Goal: Task Accomplishment & Management: Use online tool/utility

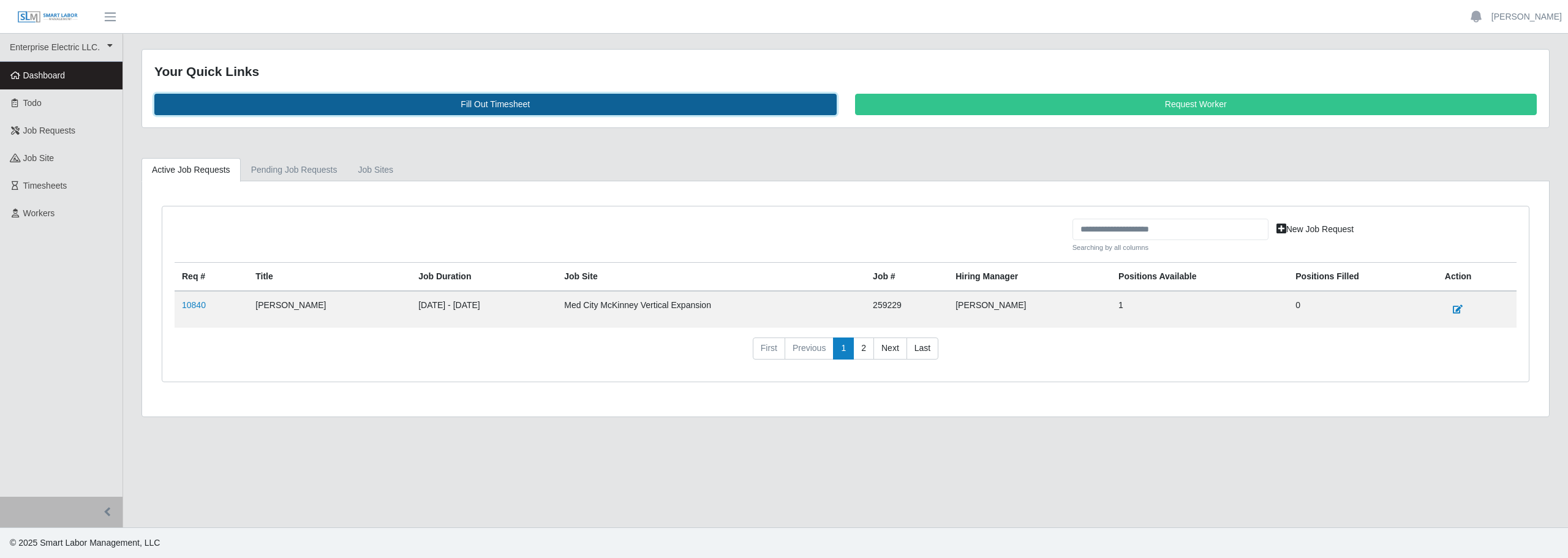
click at [474, 96] on link "Fill Out Timesheet" at bounding box center [496, 104] width 682 height 21
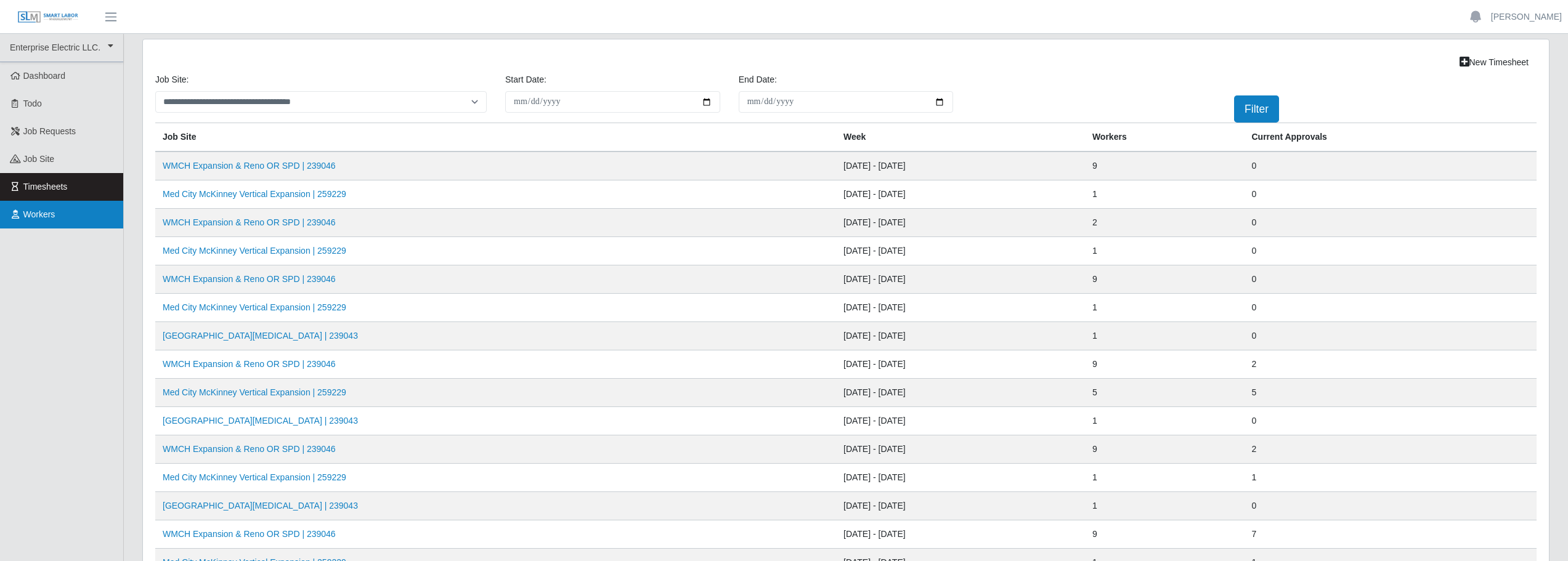
click at [60, 219] on link "Workers" at bounding box center [61, 215] width 123 height 28
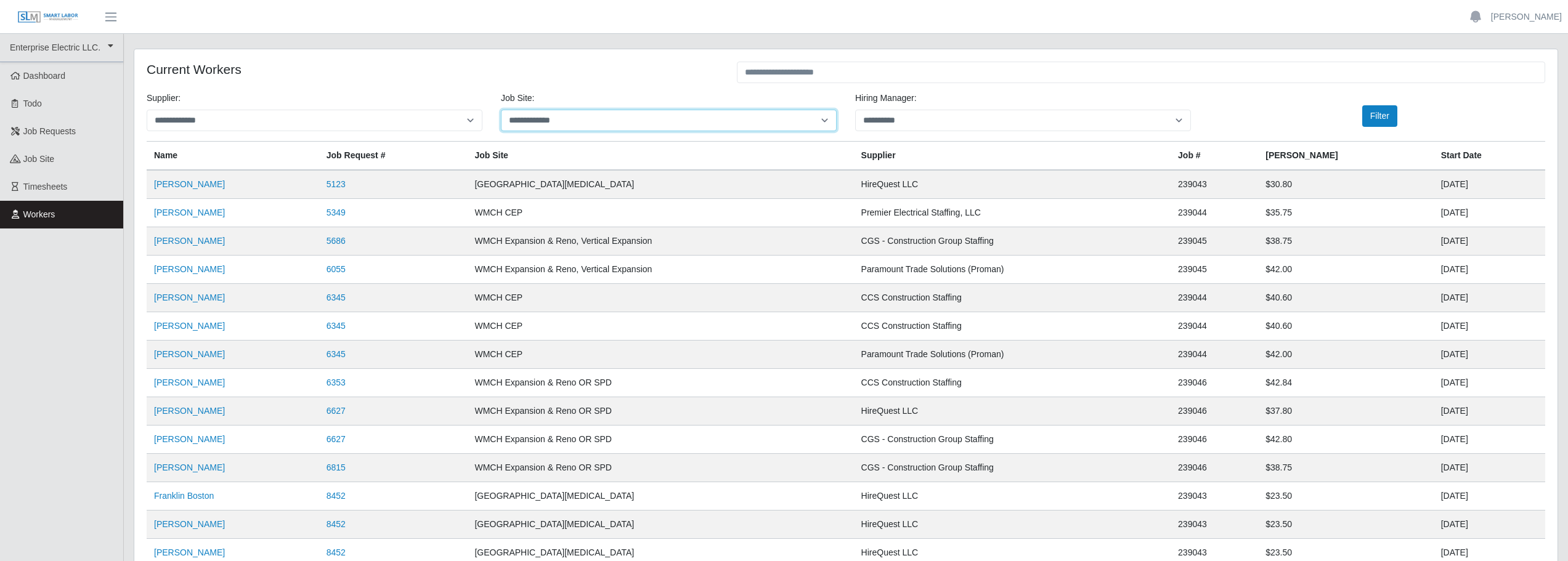
click at [822, 121] on select "**********" at bounding box center [668, 120] width 336 height 22
select select "****"
click at [501, 109] on select "**********" at bounding box center [668, 120] width 336 height 22
click at [694, 40] on div "**********" at bounding box center [846, 357] width 1444 height 636
click at [1382, 121] on button "Filter" at bounding box center [1380, 116] width 35 height 22
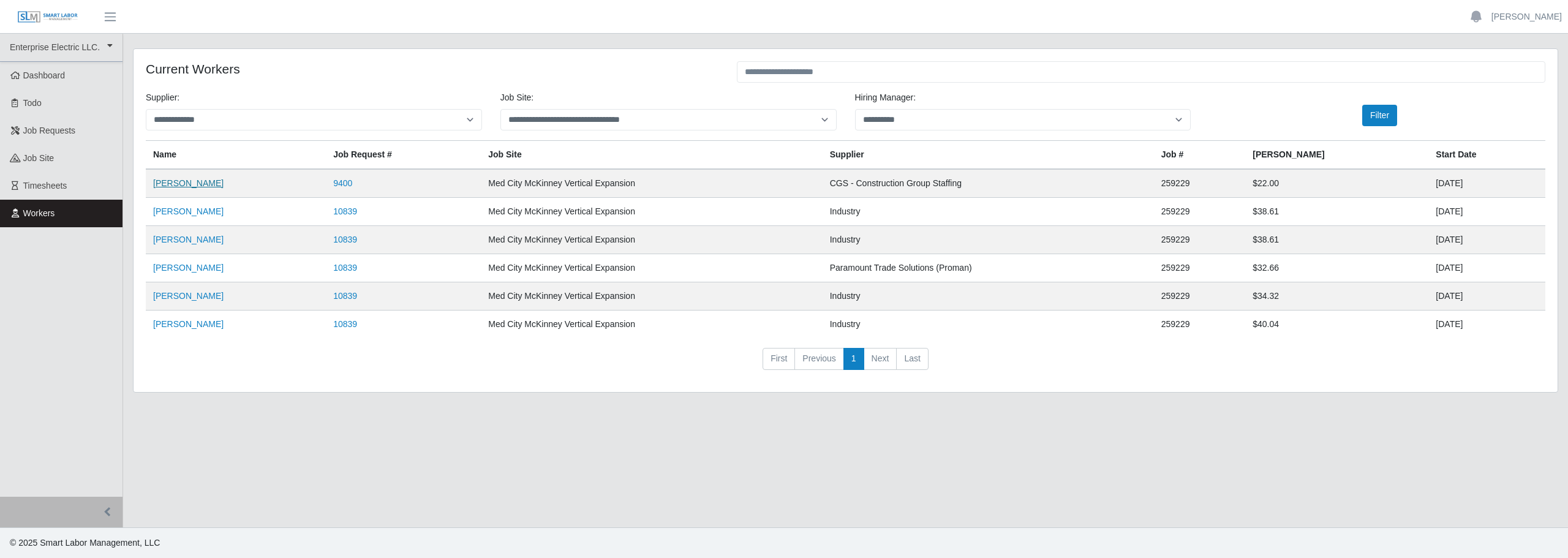
click at [169, 184] on link "Arabella Jove" at bounding box center [189, 183] width 71 height 10
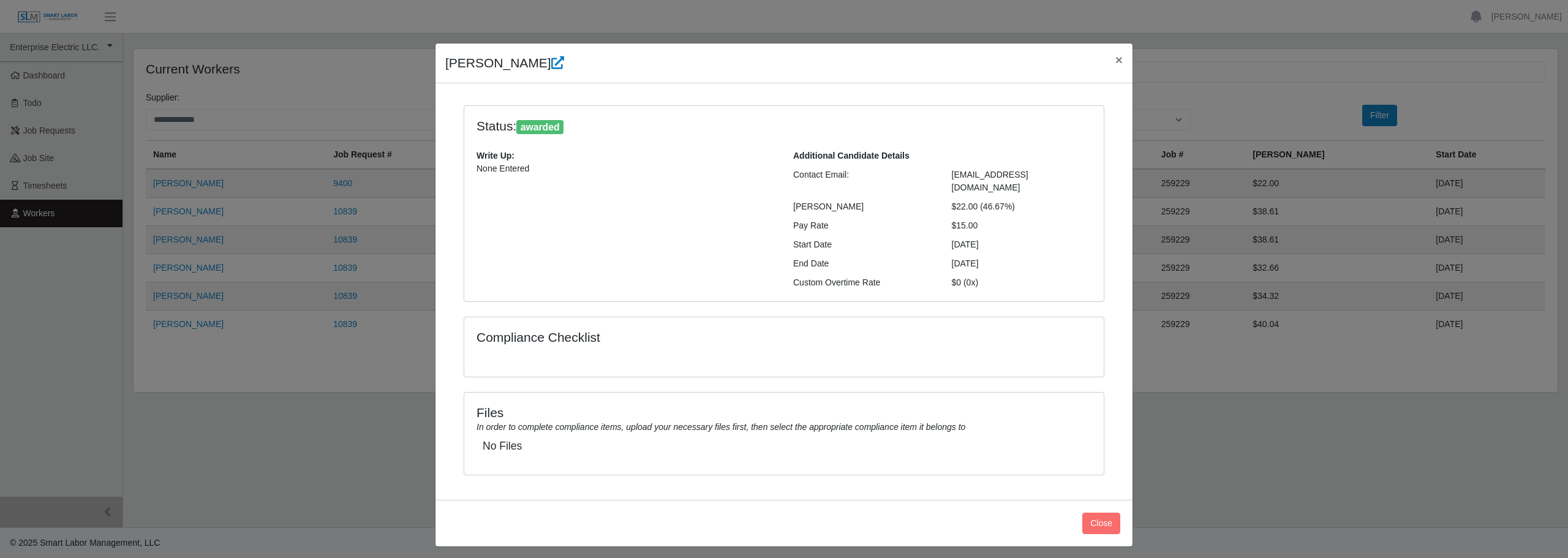
click at [363, 60] on div "Arabella Jove × Status: awarded Write Up: None Entered Additional Candidate Det…" at bounding box center [784, 279] width 1568 height 558
drag, startPoint x: 1112, startPoint y: 512, endPoint x: 1110, endPoint y: 505, distance: 7.3
click at [1112, 512] on button "Close" at bounding box center [1101, 523] width 38 height 21
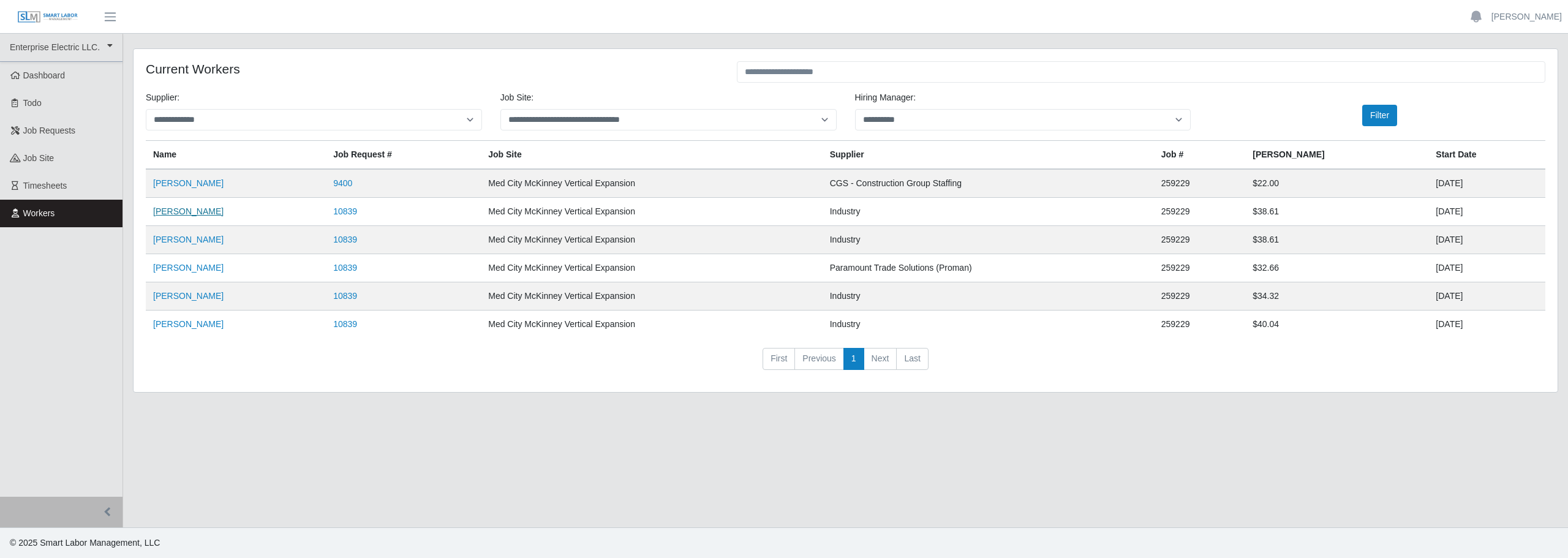
click at [187, 212] on link "[PERSON_NAME]" at bounding box center [189, 211] width 71 height 10
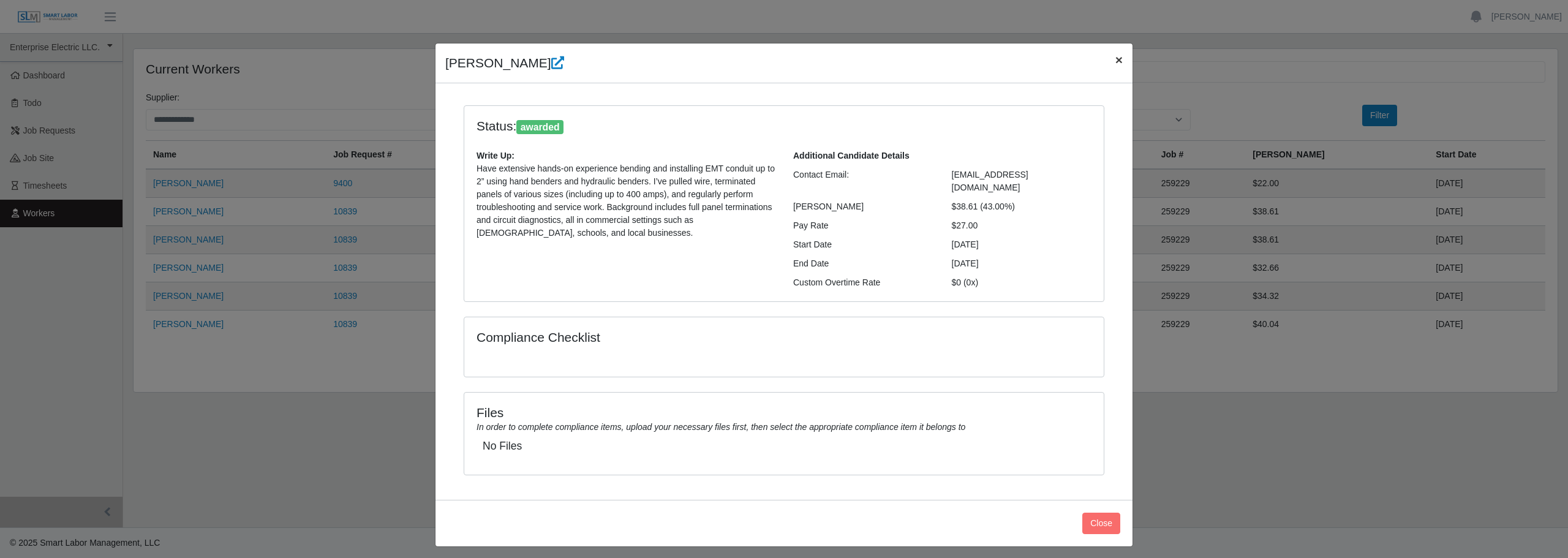
click at [1117, 60] on span "×" at bounding box center [1119, 60] width 8 height 14
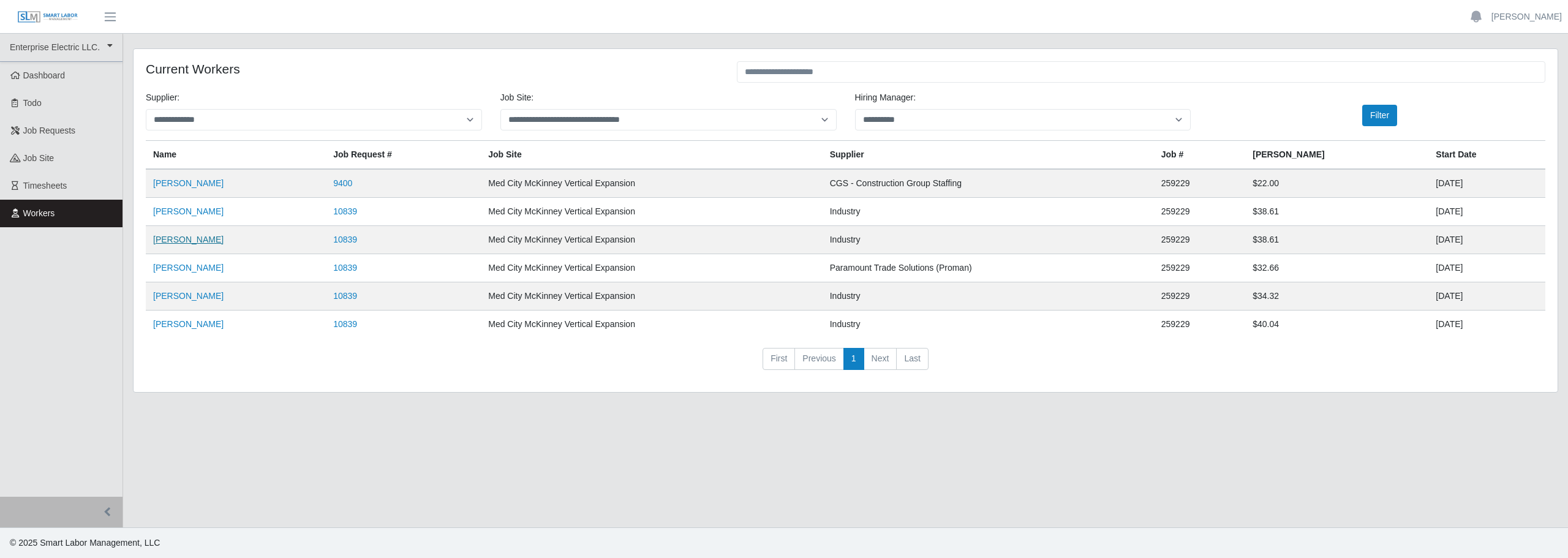
click at [164, 236] on link "[PERSON_NAME]" at bounding box center [189, 239] width 71 height 10
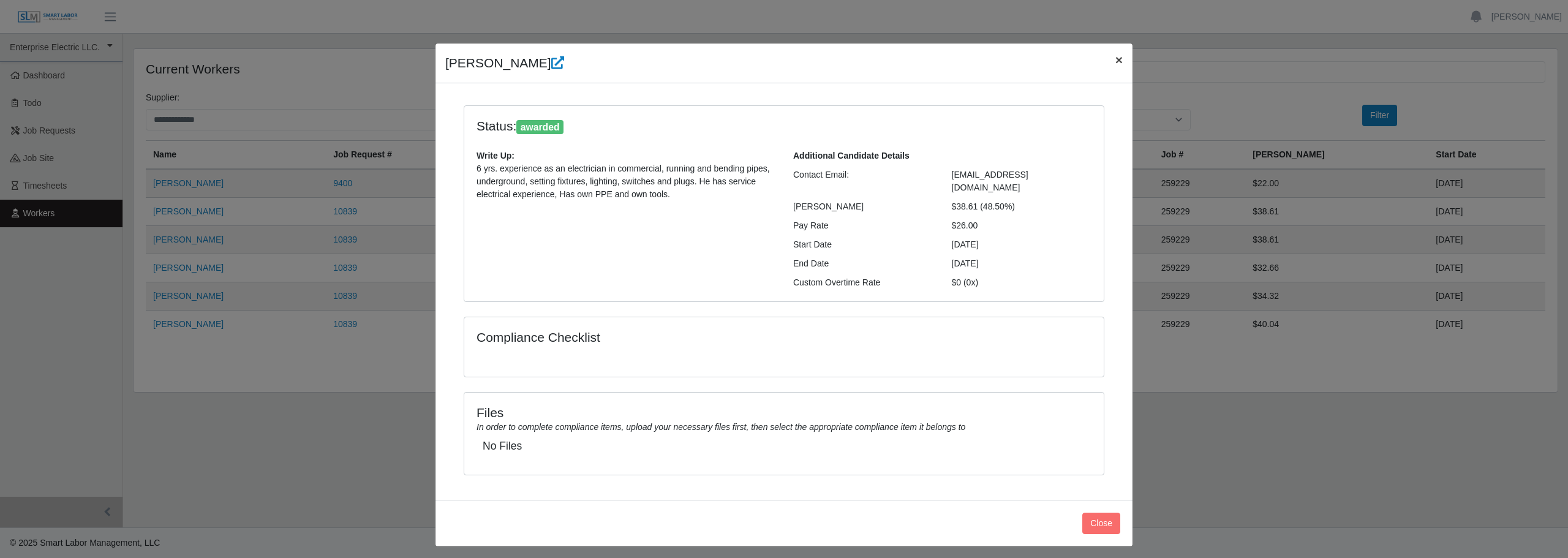
click at [1117, 60] on span "×" at bounding box center [1119, 60] width 8 height 14
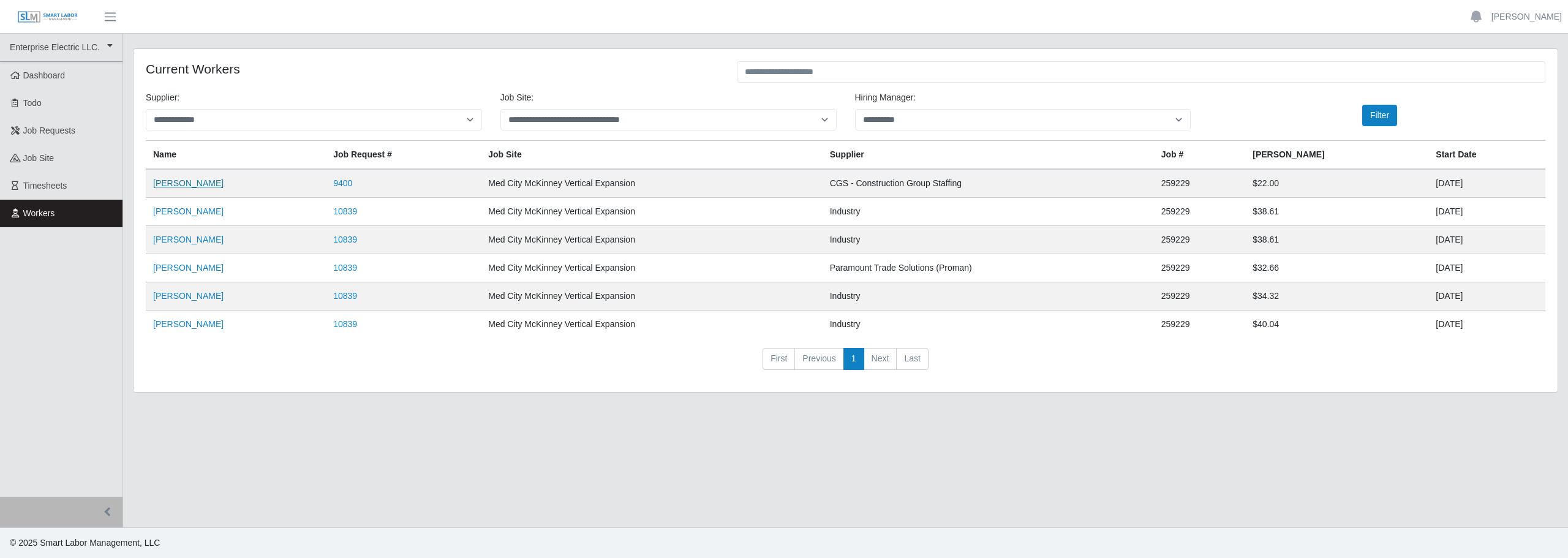
click at [192, 186] on link "[PERSON_NAME]" at bounding box center [189, 183] width 71 height 10
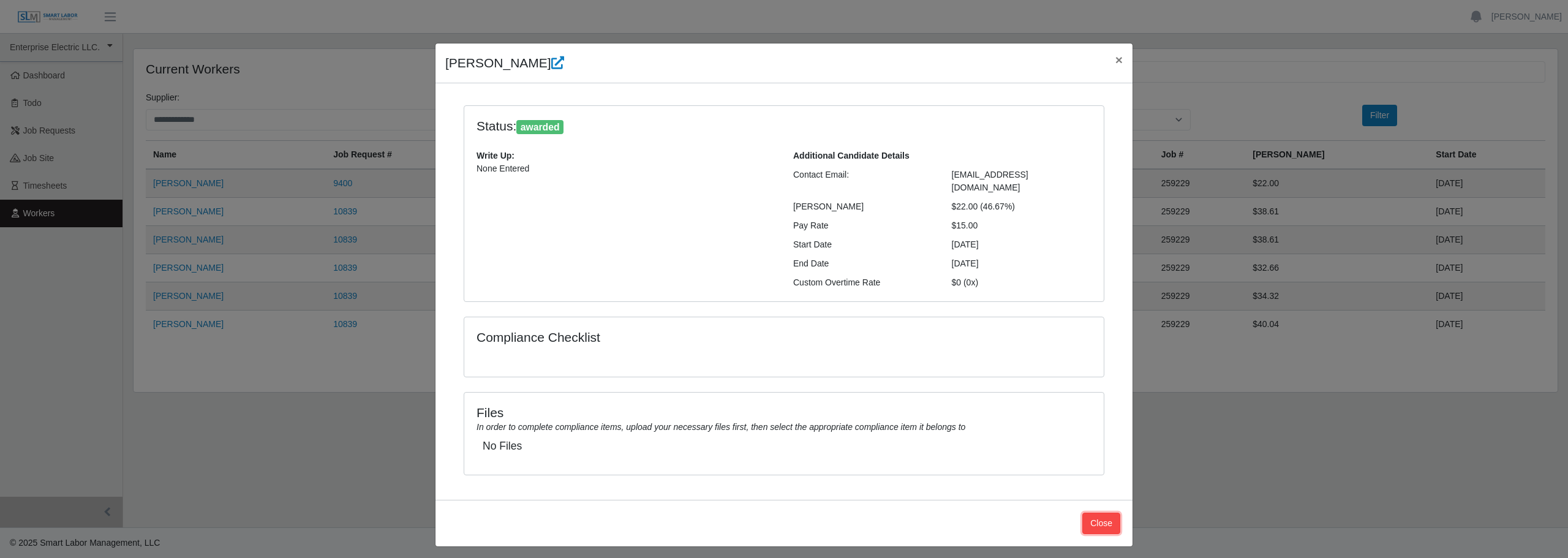
click at [1104, 514] on button "Close" at bounding box center [1101, 523] width 38 height 21
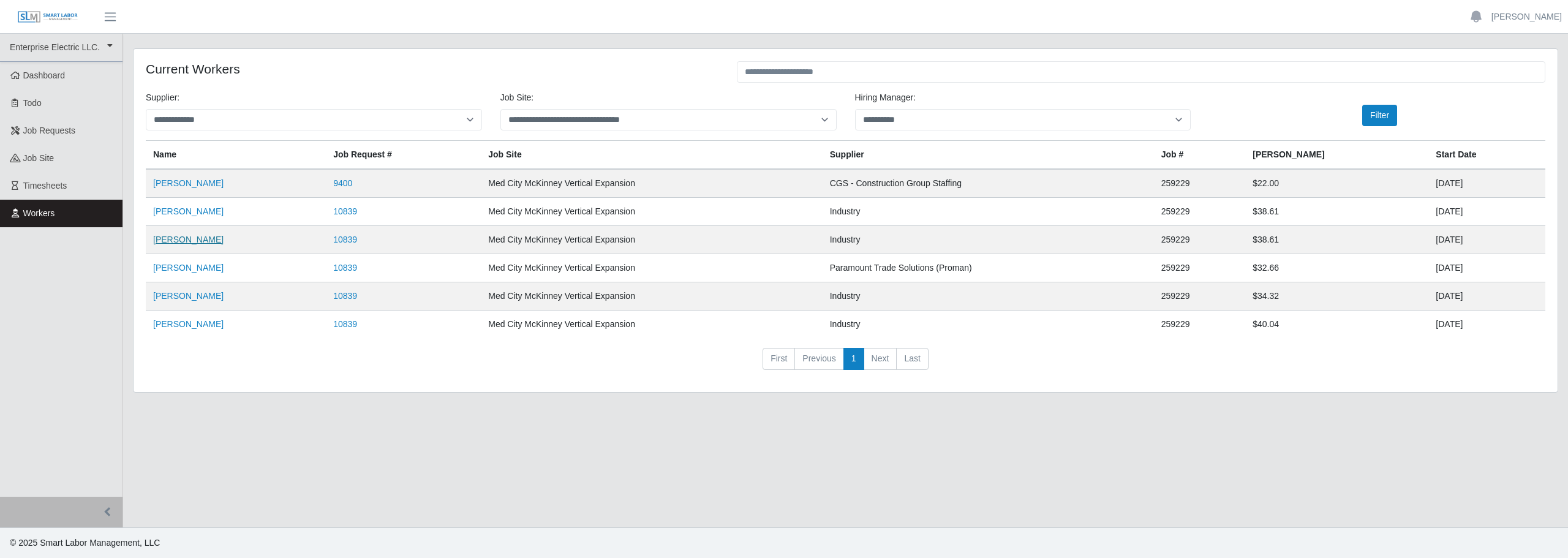
click at [165, 240] on link "[PERSON_NAME]" at bounding box center [189, 239] width 71 height 10
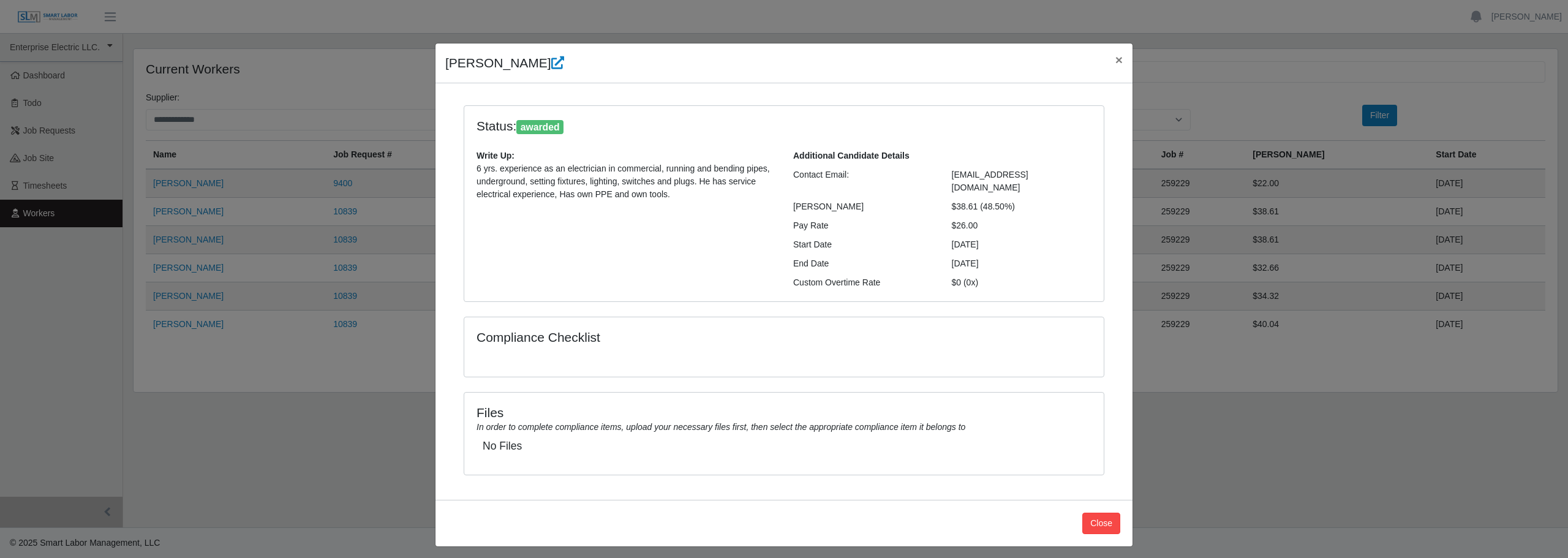
click at [228, 375] on div "Isaac Parra × Status: awarded Write Up: 6 yrs. experience as an electrician in …" at bounding box center [784, 279] width 1568 height 558
click at [1115, 512] on button "Close" at bounding box center [1101, 523] width 38 height 21
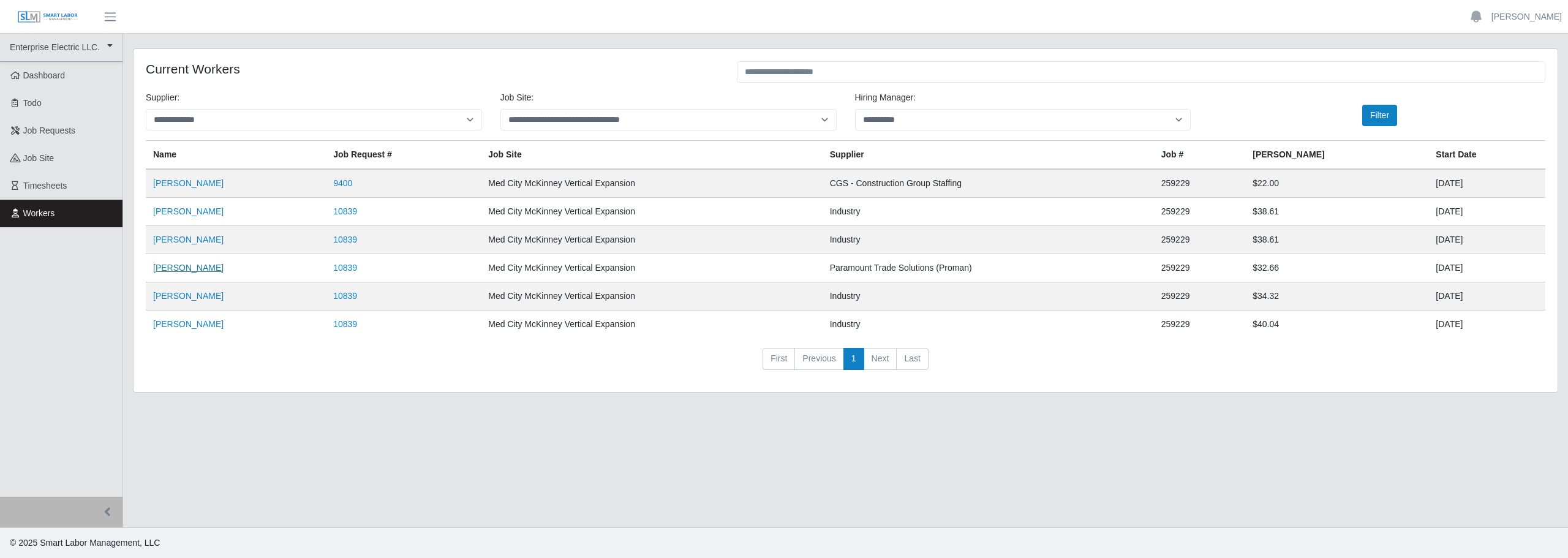
click at [184, 266] on link "[PERSON_NAME]" at bounding box center [189, 268] width 71 height 10
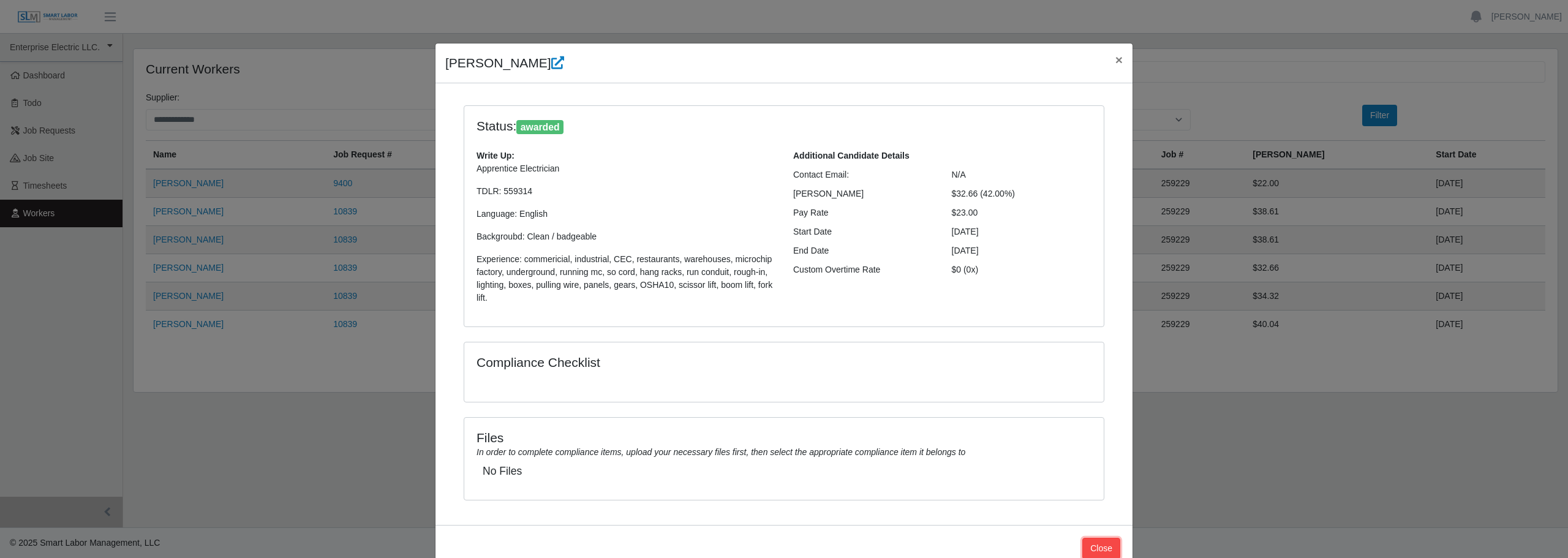
click at [1091, 551] on button "Close" at bounding box center [1101, 548] width 38 height 21
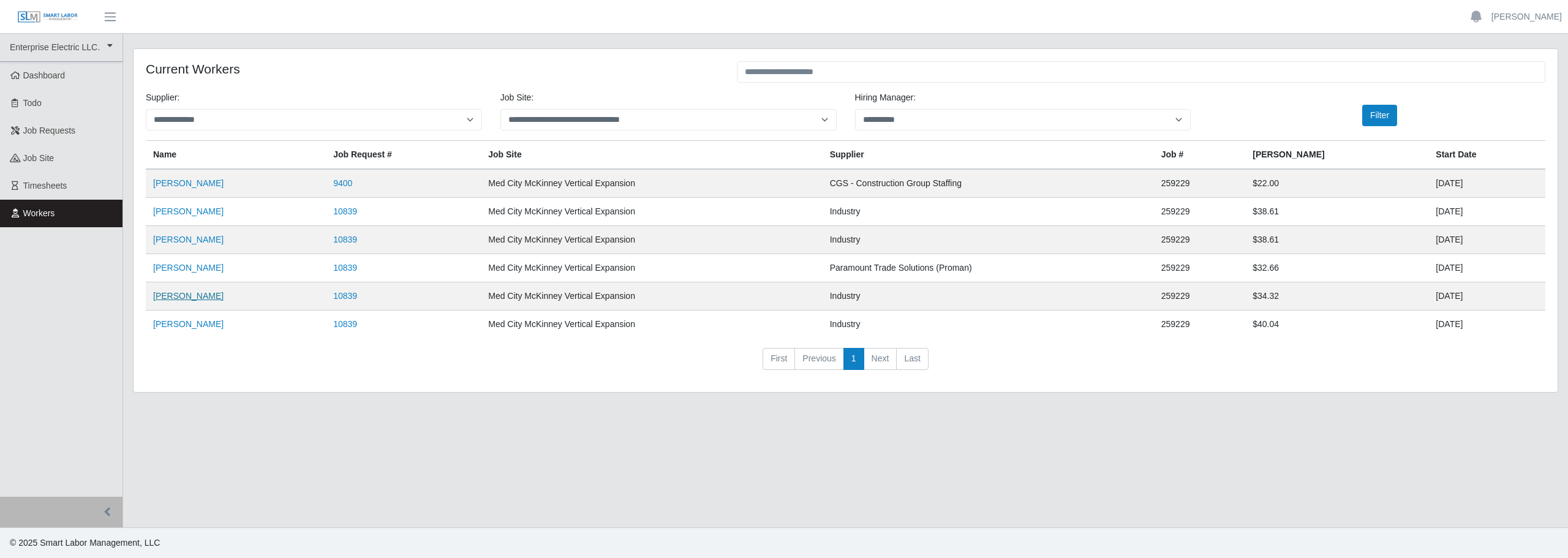
click at [180, 294] on link "[PERSON_NAME]" at bounding box center [189, 296] width 71 height 10
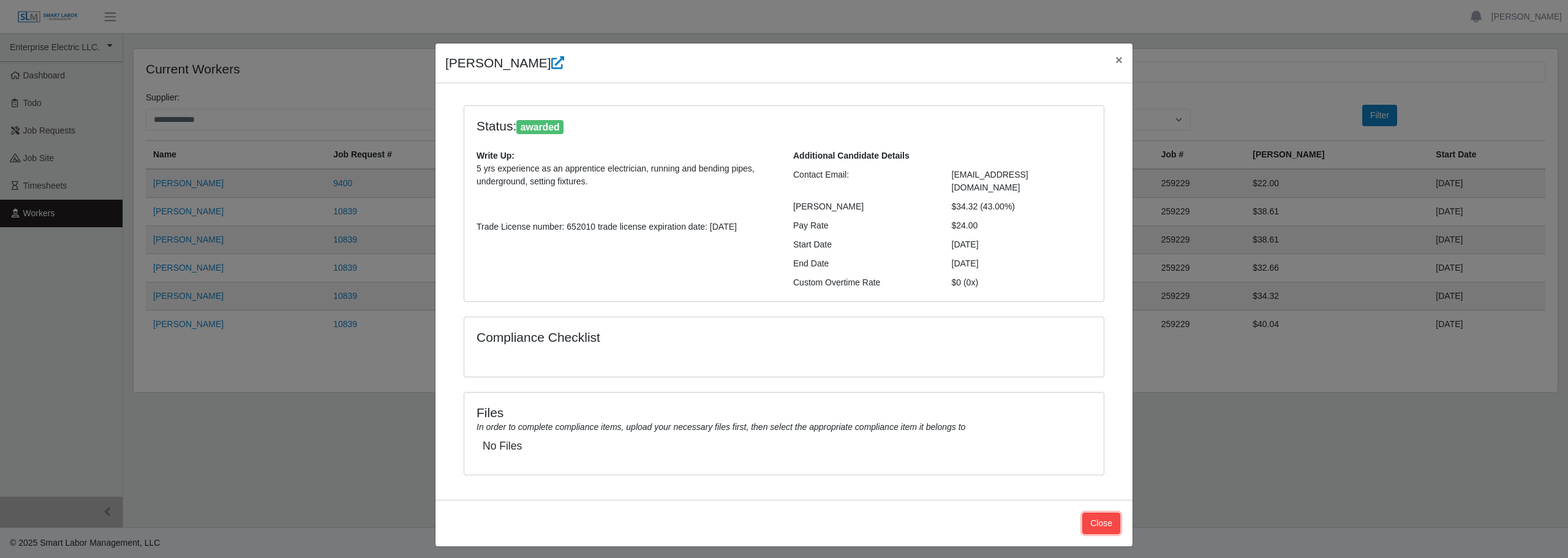
click at [1099, 514] on button "Close" at bounding box center [1101, 523] width 38 height 21
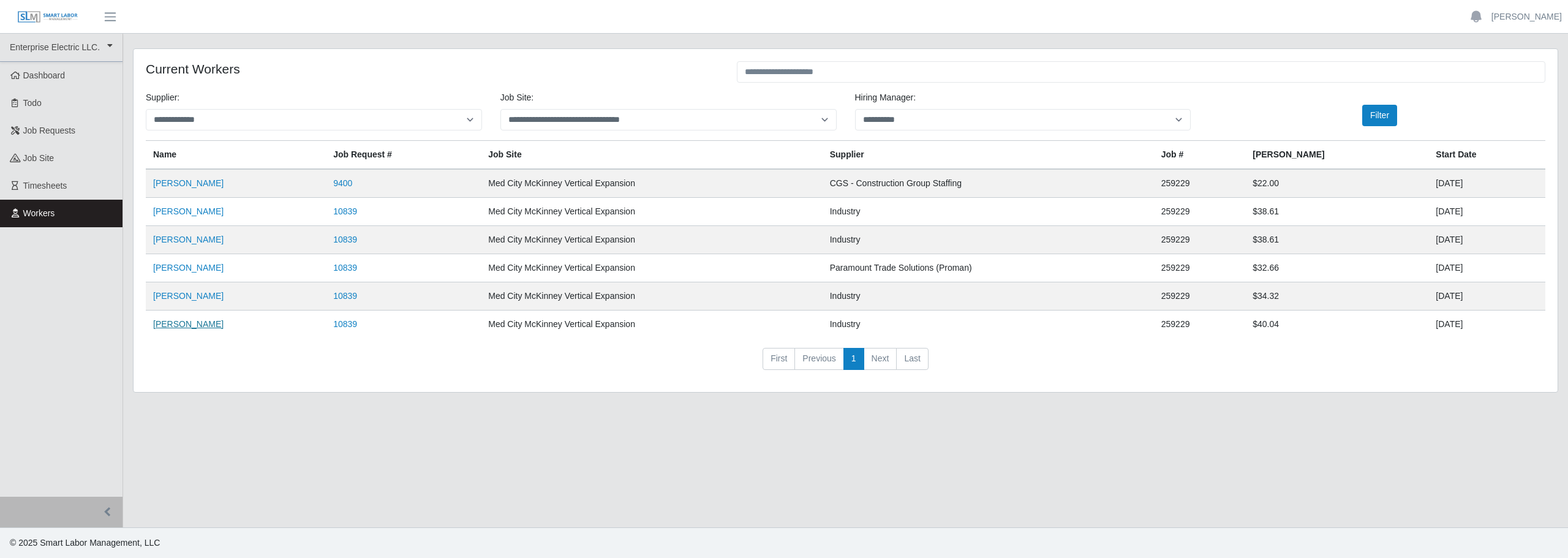
click at [193, 324] on link "[PERSON_NAME]" at bounding box center [189, 324] width 71 height 10
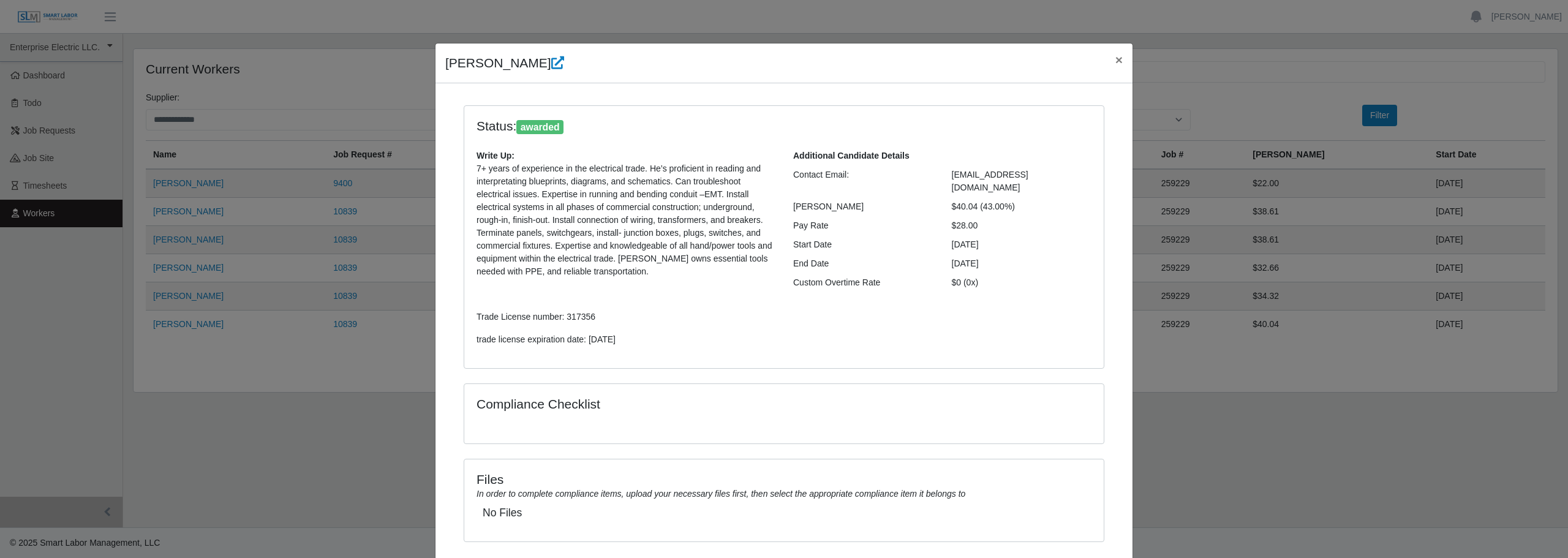
click at [275, 317] on div "Gerardo Reyes × Status: awarded Write Up: 7+ years of experience in the electri…" at bounding box center [784, 279] width 1568 height 558
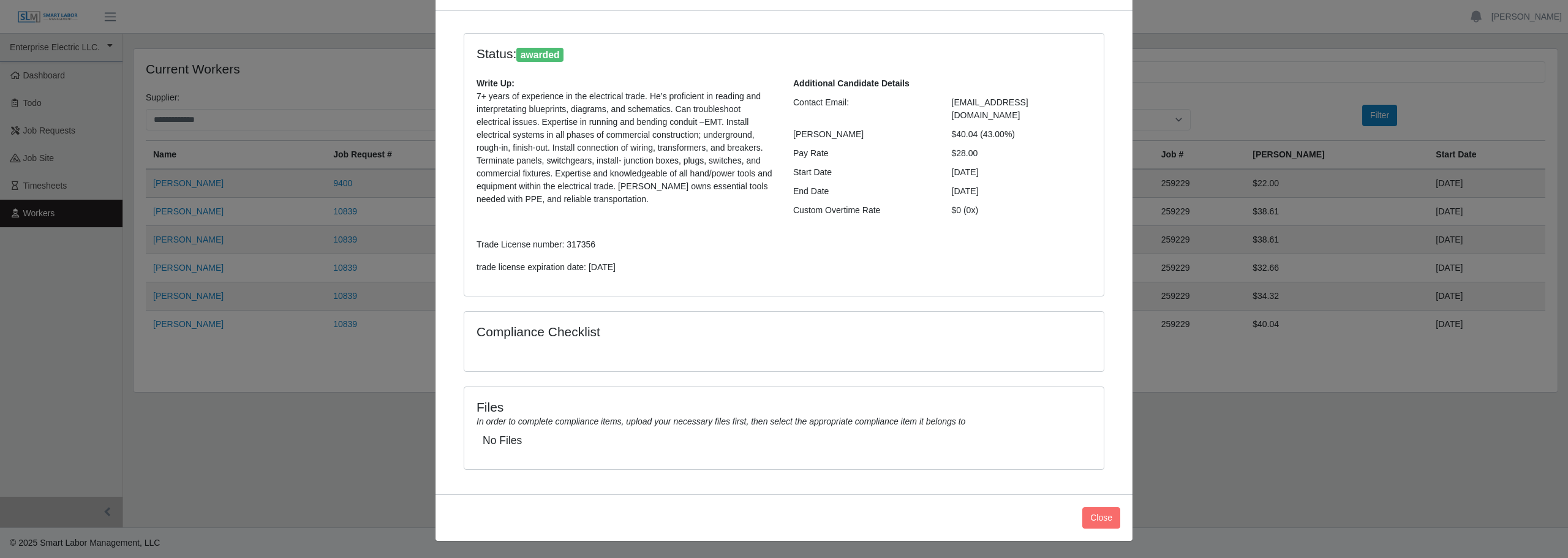
scroll to position [73, 0]
click at [1093, 518] on button "Close" at bounding box center [1101, 516] width 38 height 21
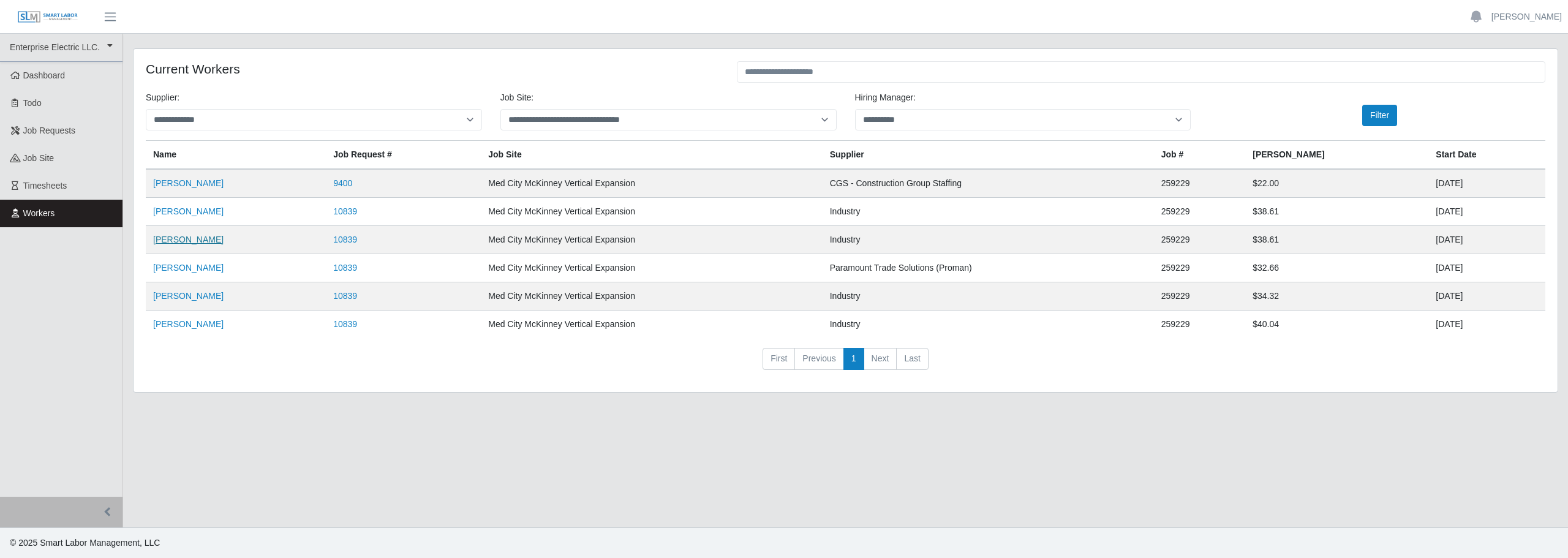
click at [189, 238] on link "[PERSON_NAME]" at bounding box center [189, 239] width 71 height 10
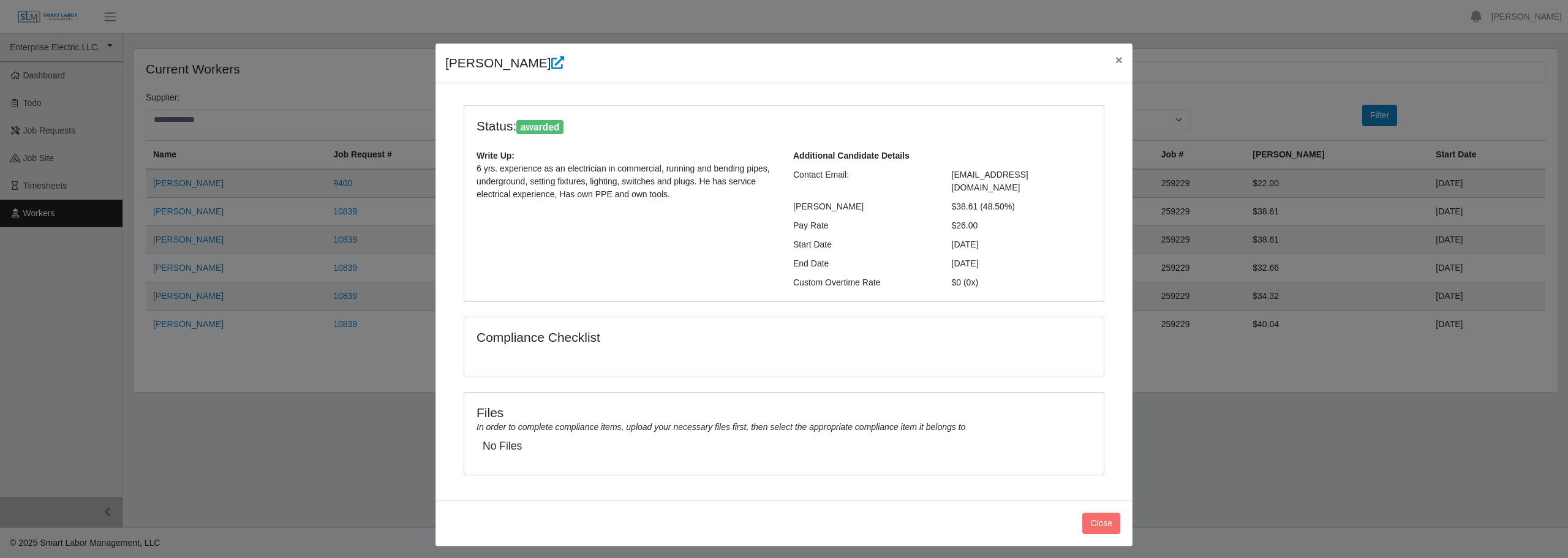
click at [1089, 512] on button "Close" at bounding box center [1101, 523] width 38 height 21
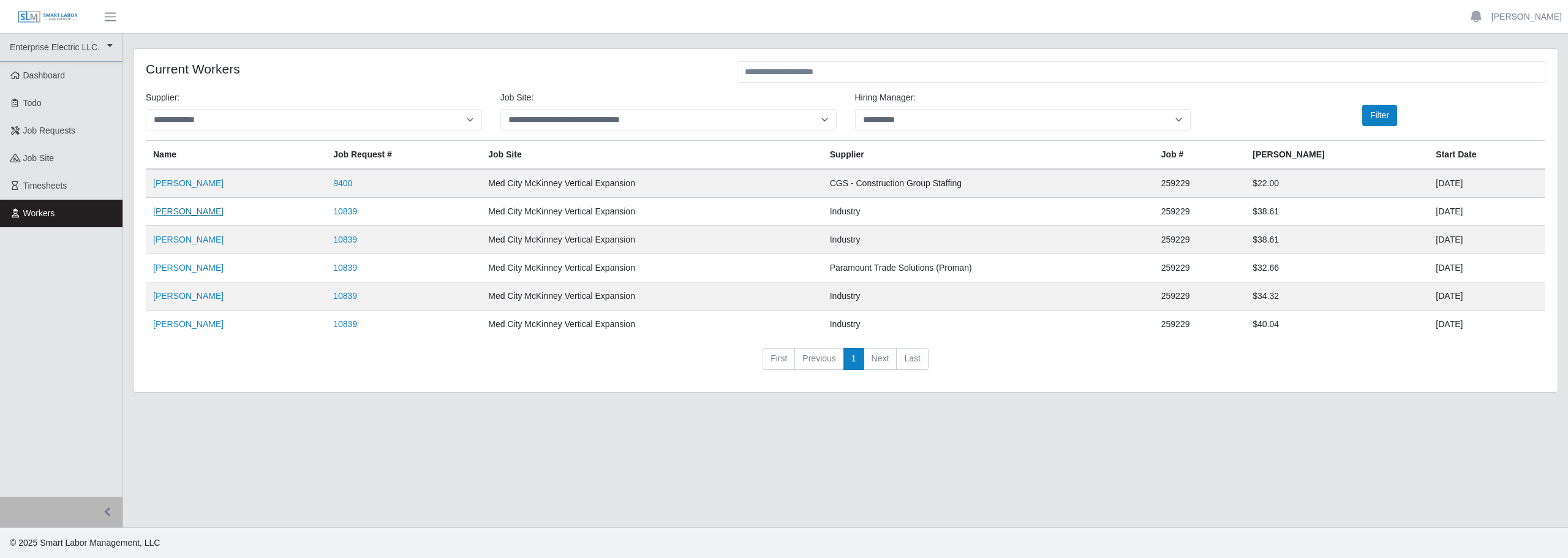
click at [187, 212] on link "[PERSON_NAME]" at bounding box center [189, 211] width 71 height 10
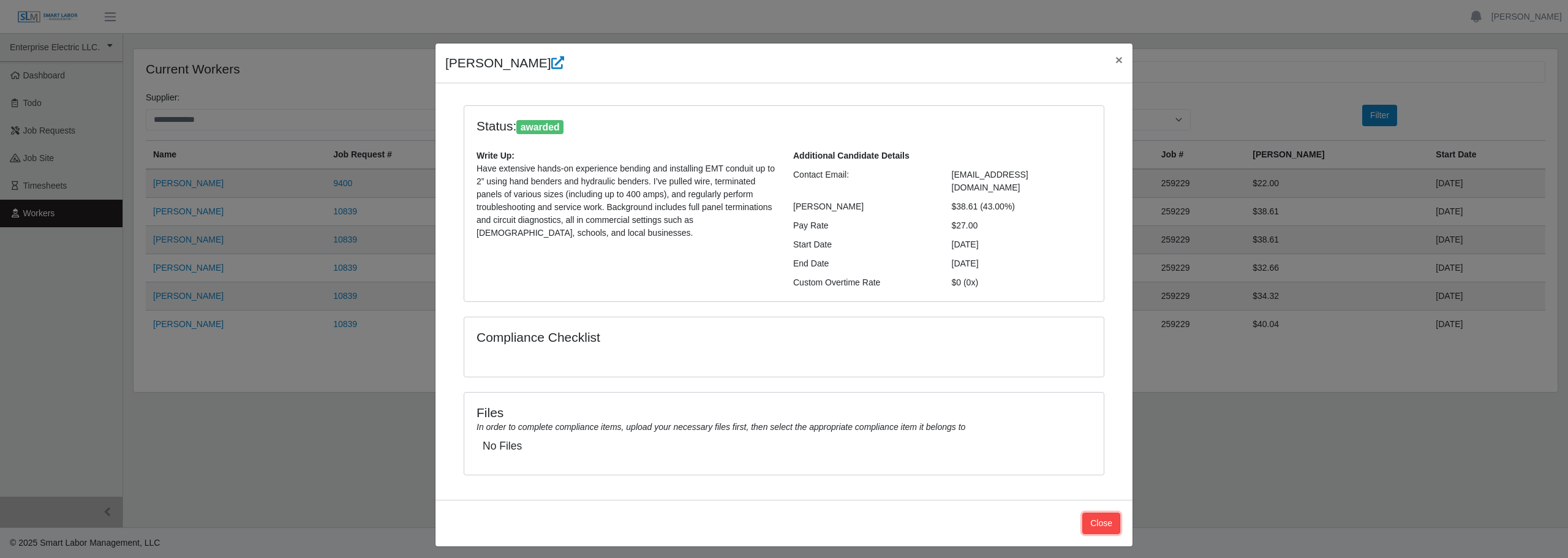
click at [1116, 512] on button "Close" at bounding box center [1101, 523] width 38 height 21
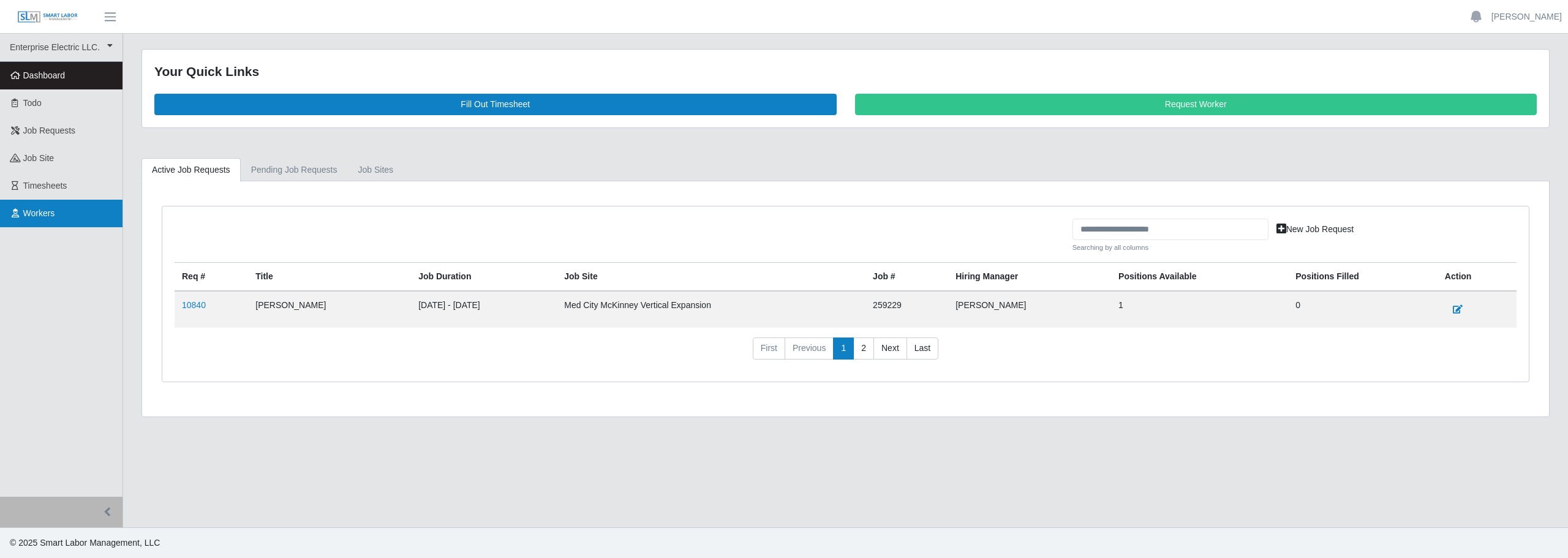
click at [58, 209] on link "Workers" at bounding box center [61, 213] width 123 height 28
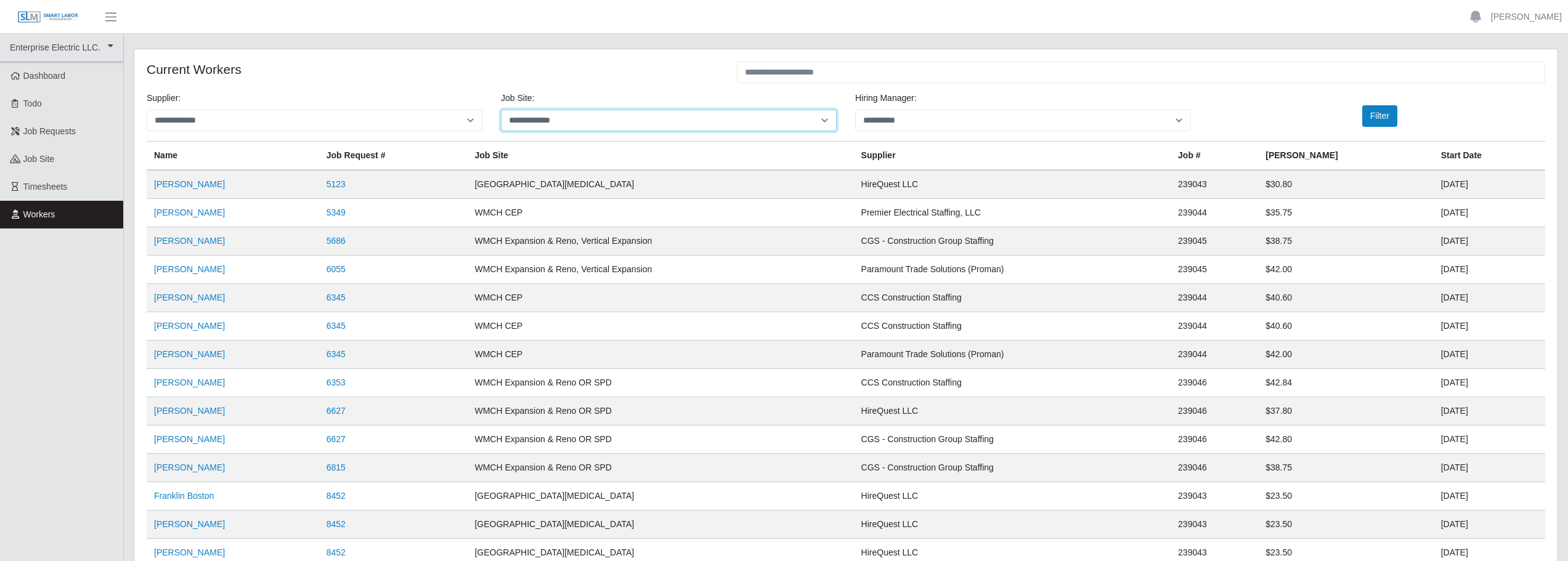
click at [826, 119] on select "**********" at bounding box center [668, 120] width 336 height 22
select select "****"
click at [501, 109] on select "**********" at bounding box center [668, 120] width 336 height 22
click at [1378, 118] on button "Filter" at bounding box center [1380, 116] width 35 height 22
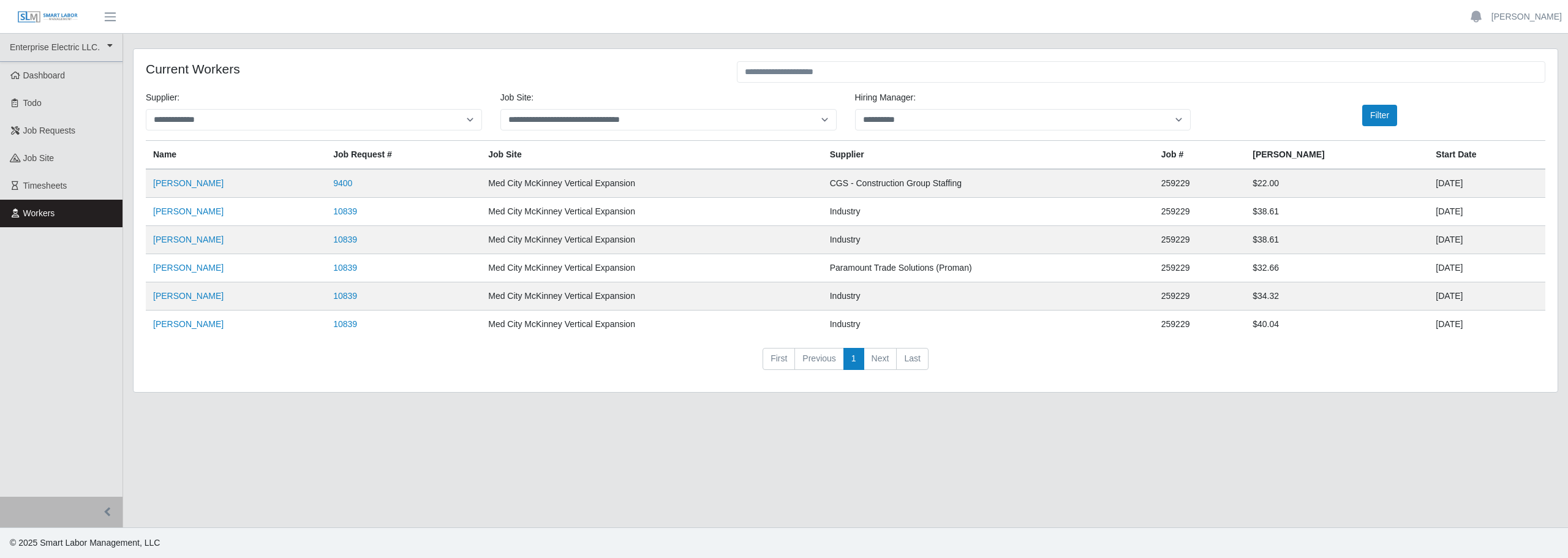
click at [883, 358] on li "Next" at bounding box center [881, 359] width 33 height 22
click at [875, 365] on li "Next" at bounding box center [881, 359] width 33 height 22
click at [176, 321] on link "[PERSON_NAME]" at bounding box center [189, 324] width 71 height 10
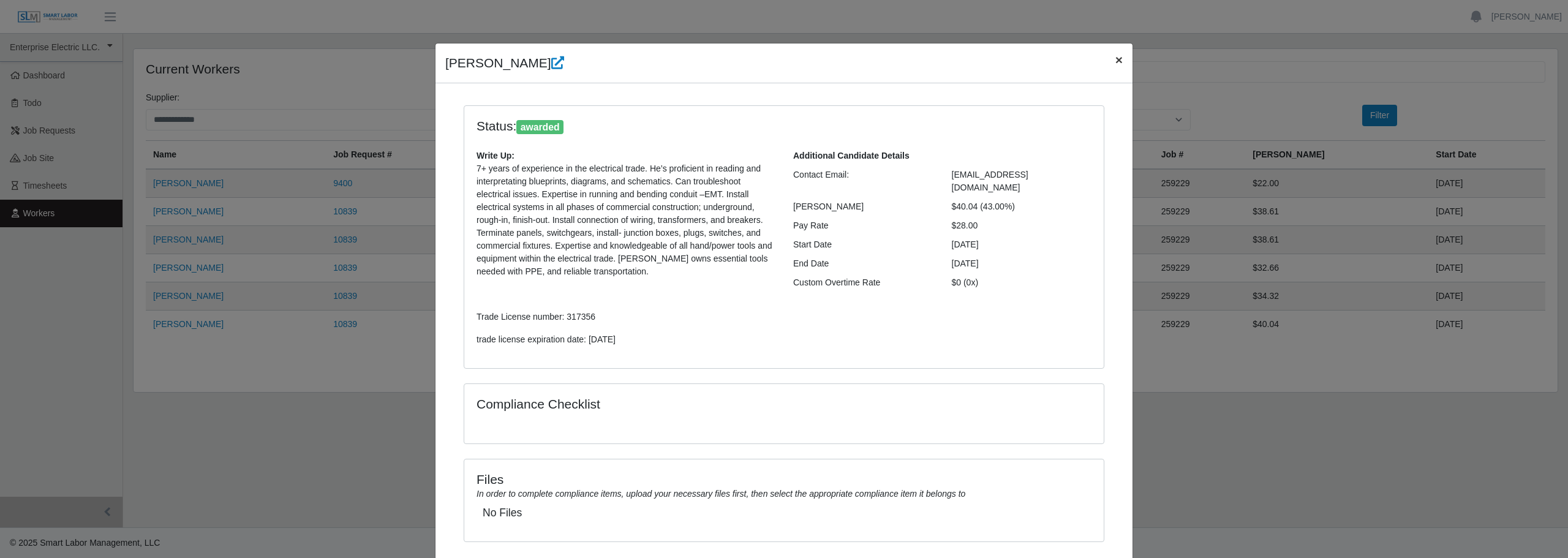
click at [1115, 60] on span "×" at bounding box center [1119, 60] width 8 height 14
